Goal: Navigation & Orientation: Find specific page/section

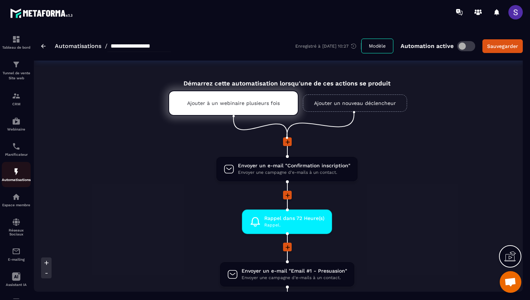
click at [18, 180] on p "Automatisations" at bounding box center [16, 180] width 29 height 4
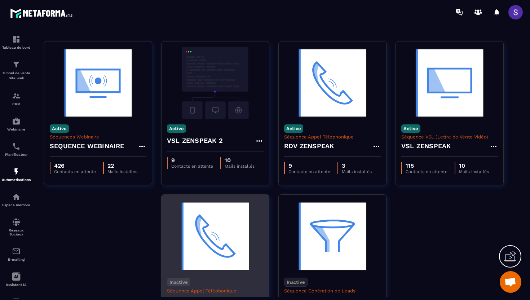
scroll to position [16, 0]
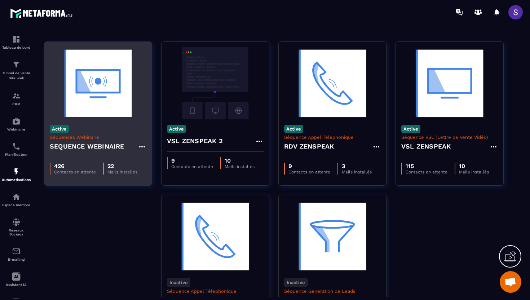
click at [94, 115] on img at bounding box center [98, 83] width 97 height 72
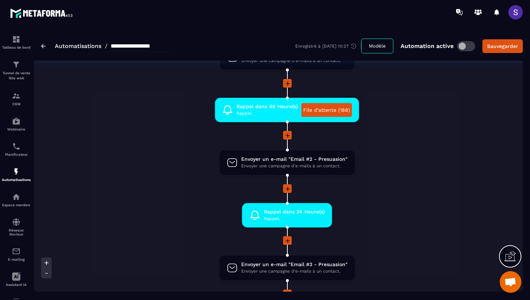
scroll to position [208, 0]
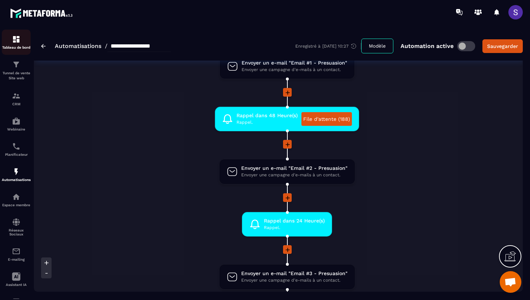
click at [17, 44] on div "Tableau de bord" at bounding box center [16, 42] width 29 height 14
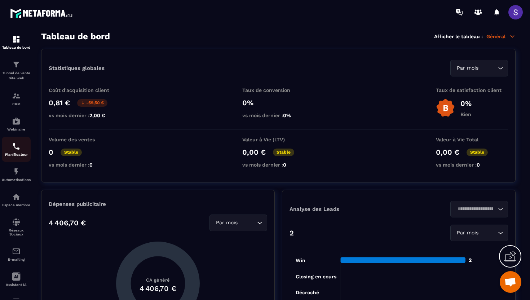
click at [14, 155] on p "Planificateur" at bounding box center [16, 155] width 29 height 4
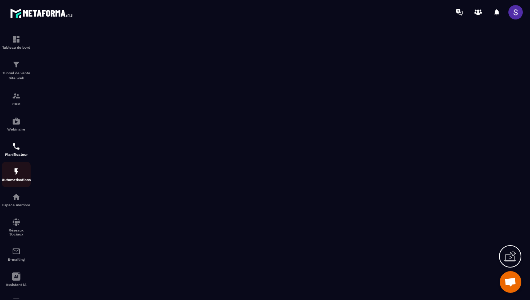
click at [16, 181] on p "Automatisations" at bounding box center [16, 180] width 29 height 4
